Goal: Navigation & Orientation: Find specific page/section

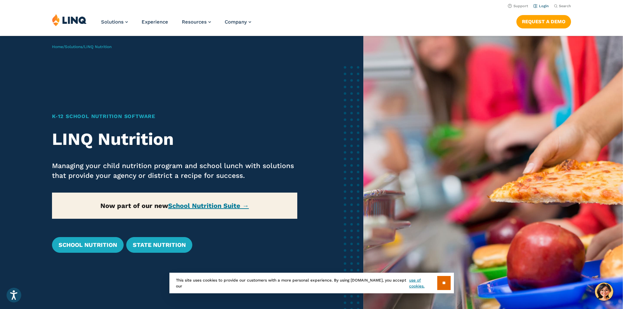
click at [542, 4] on li "Login" at bounding box center [540, 5] width 15 height 7
click at [536, 5] on link "Login" at bounding box center [540, 6] width 15 height 4
click at [100, 247] on link "School Nutrition" at bounding box center [88, 245] width 72 height 16
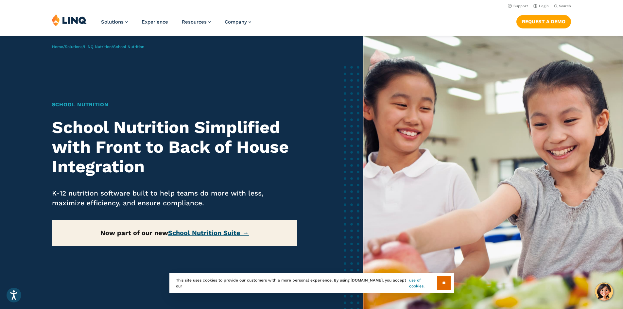
click at [218, 234] on link "School Nutrition Suite →" at bounding box center [208, 233] width 81 height 8
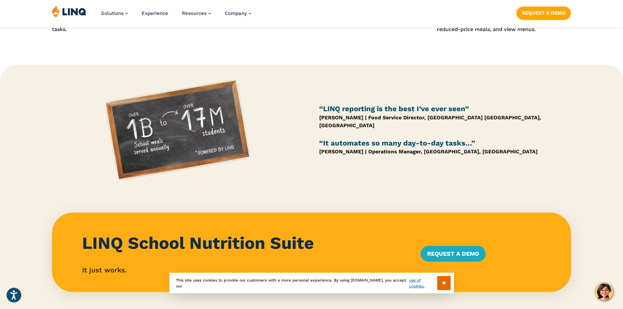
scroll to position [621, 0]
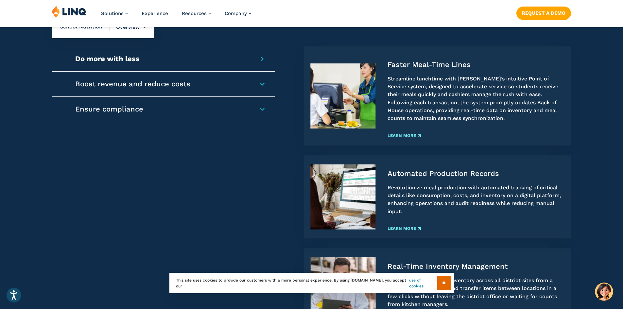
scroll to position [752, 0]
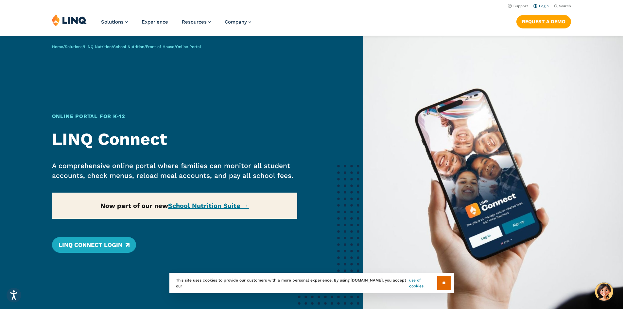
click at [538, 6] on link "Login" at bounding box center [540, 6] width 15 height 4
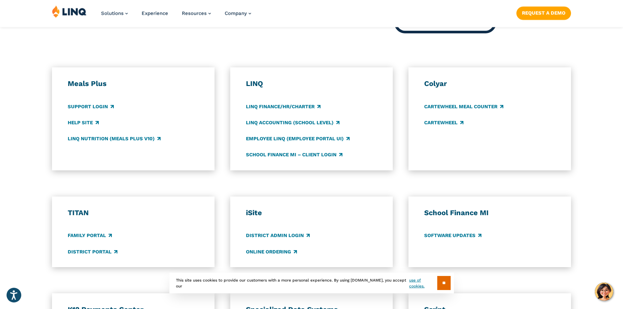
scroll to position [360, 0]
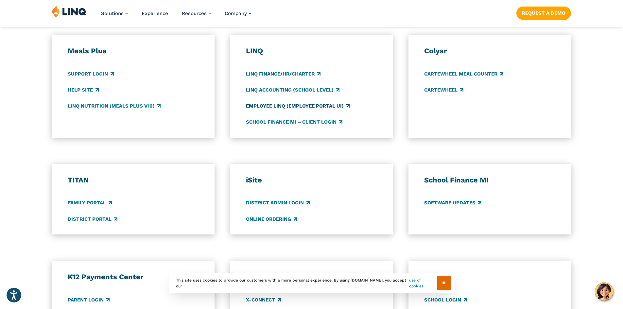
click at [271, 105] on link "Employee LINQ (Employee Portal UI)" at bounding box center [298, 105] width 104 height 7
click at [292, 90] on link "LINQ Accounting (school level)" at bounding box center [293, 89] width 94 height 7
click at [107, 218] on link "District Portal" at bounding box center [93, 219] width 50 height 7
